Goal: Download file/media

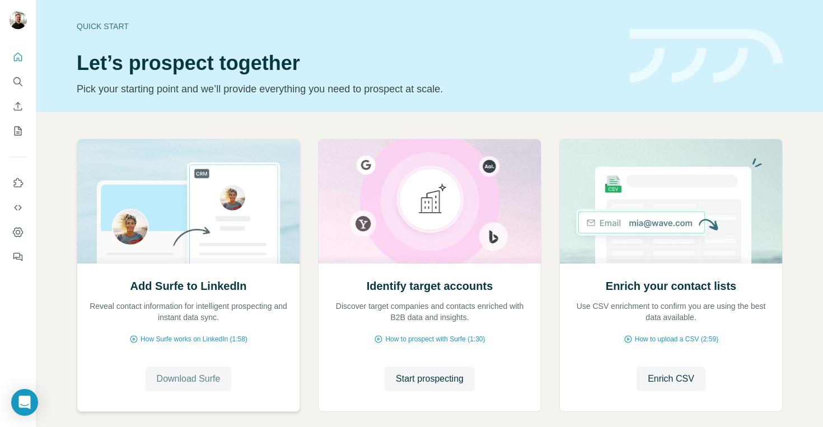
click at [182, 385] on span "Download Surfe" at bounding box center [189, 378] width 64 height 13
click at [181, 382] on span "Go to LinkedIn" at bounding box center [188, 378] width 58 height 13
